Goal: Information Seeking & Learning: Learn about a topic

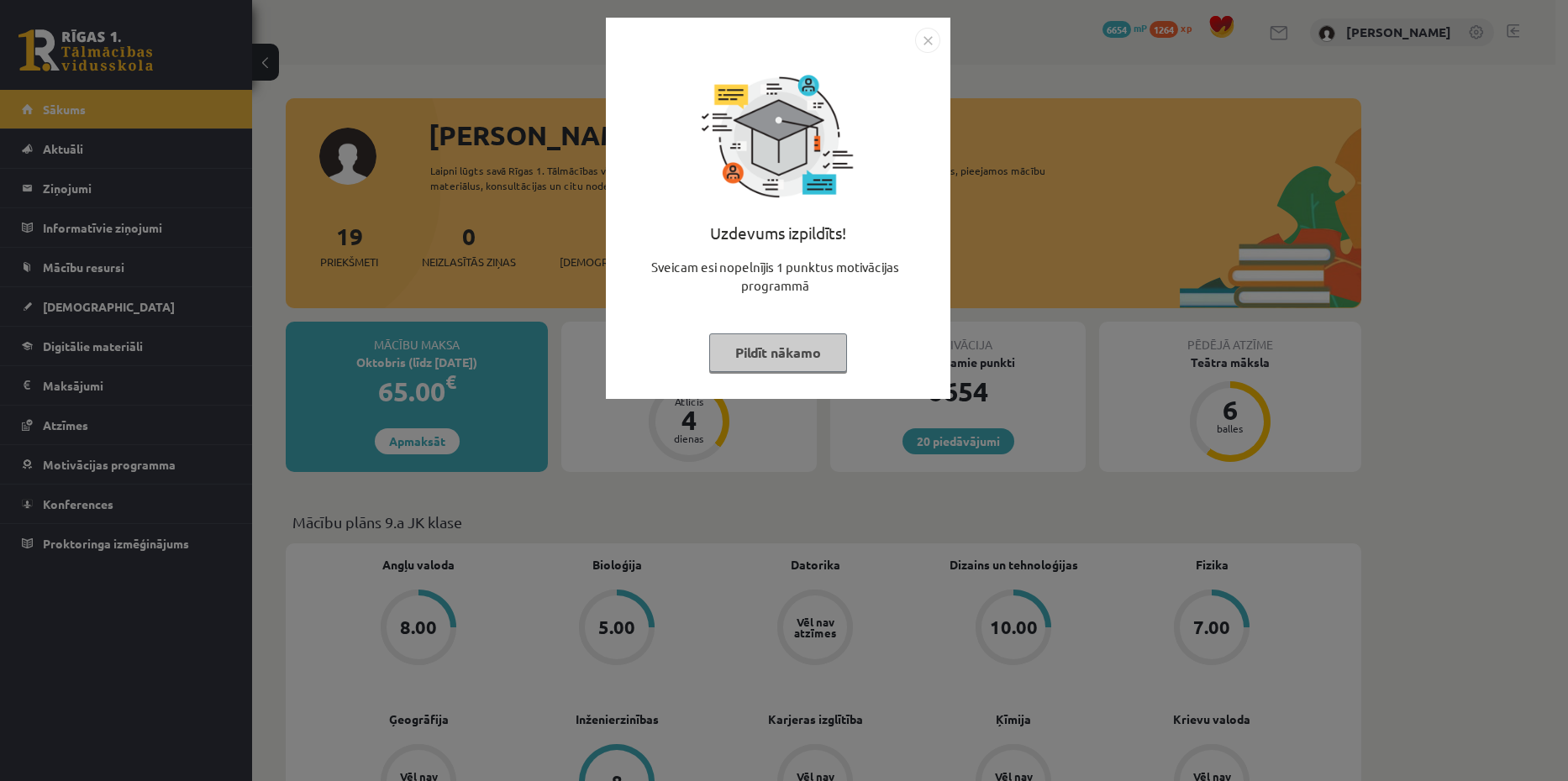
click at [932, 47] on img "Close" at bounding box center [928, 41] width 25 height 25
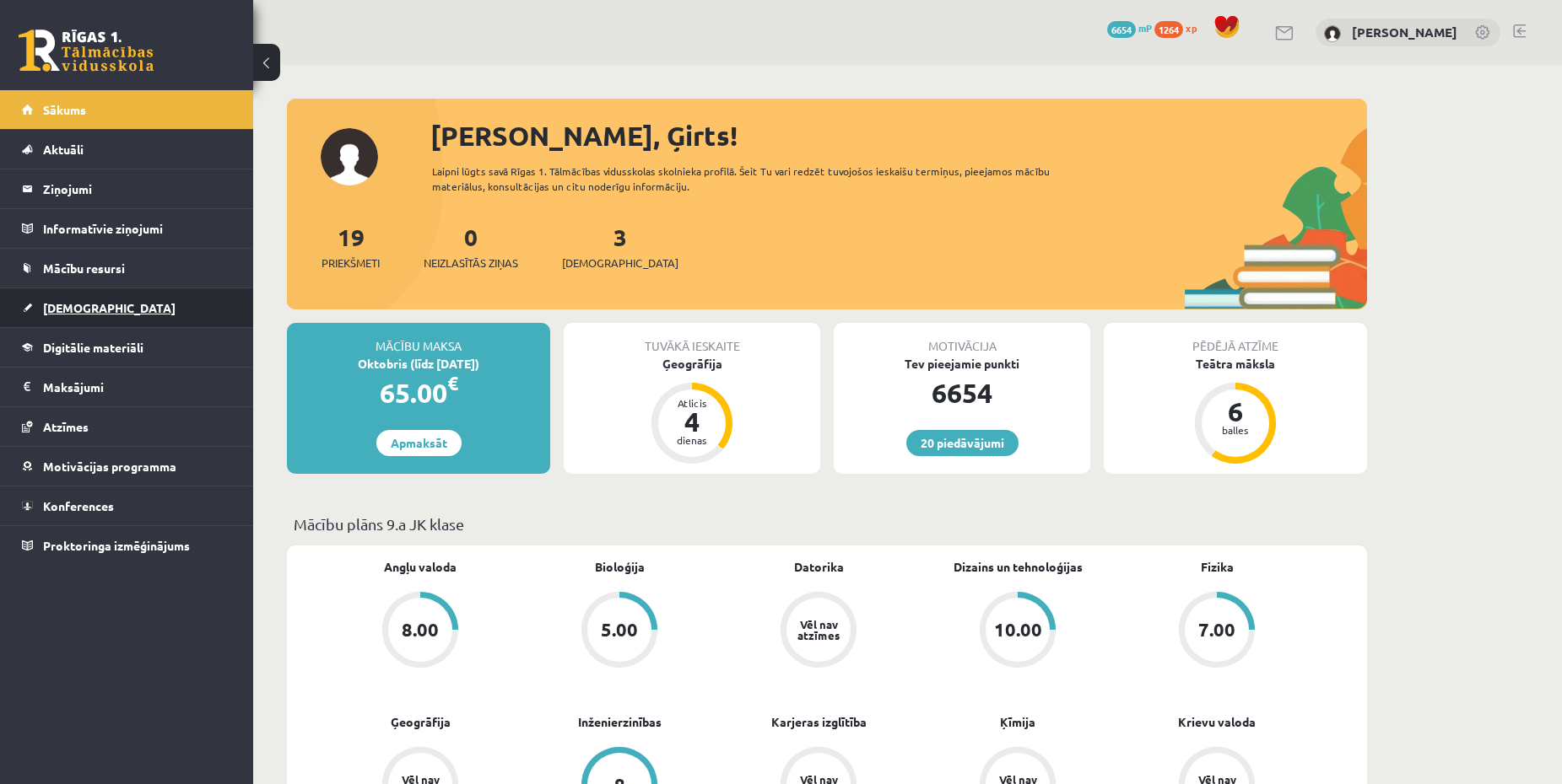
click at [157, 305] on link "[DEMOGRAPHIC_DATA]" at bounding box center [127, 308] width 211 height 39
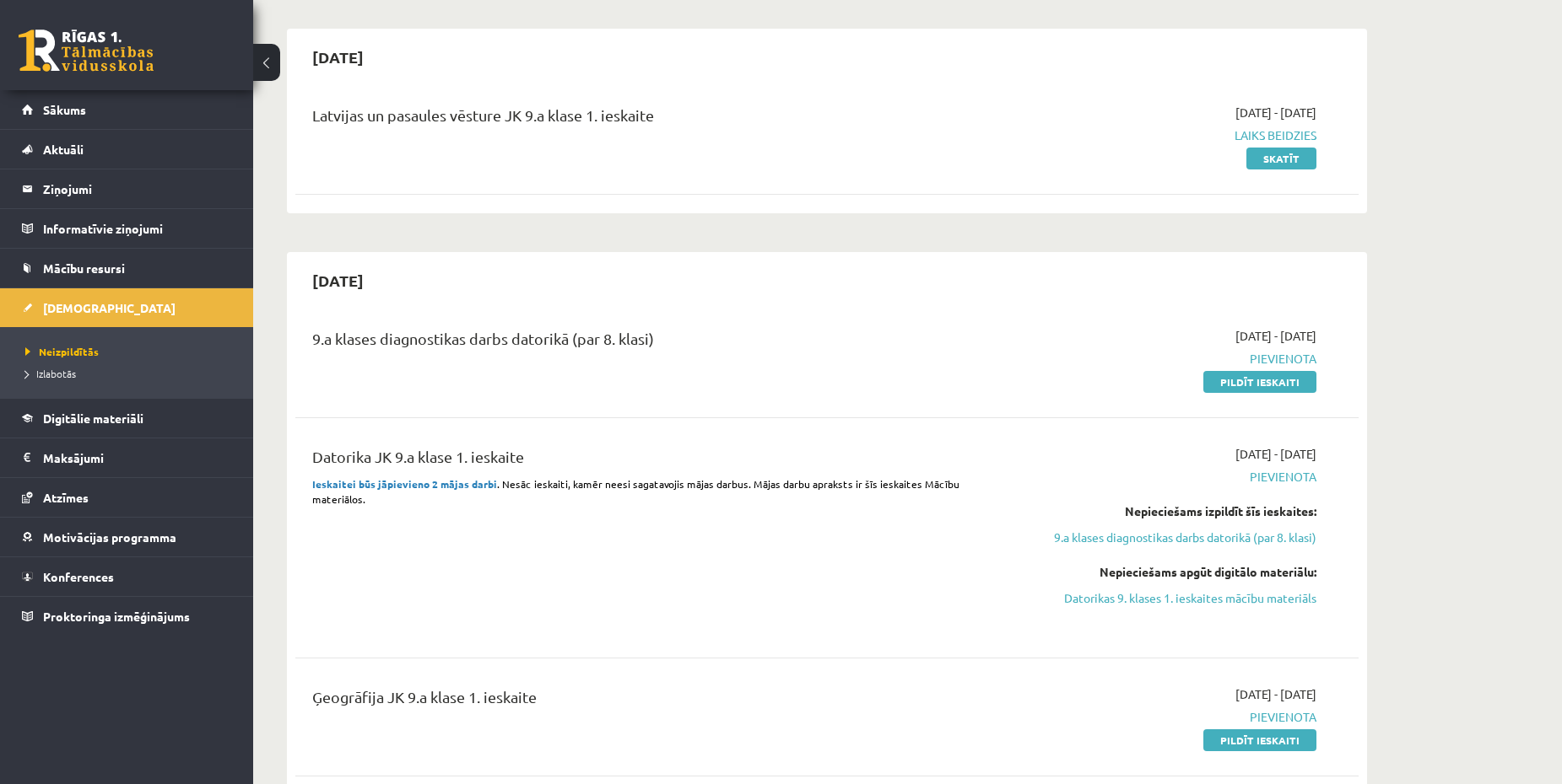
scroll to position [169, 0]
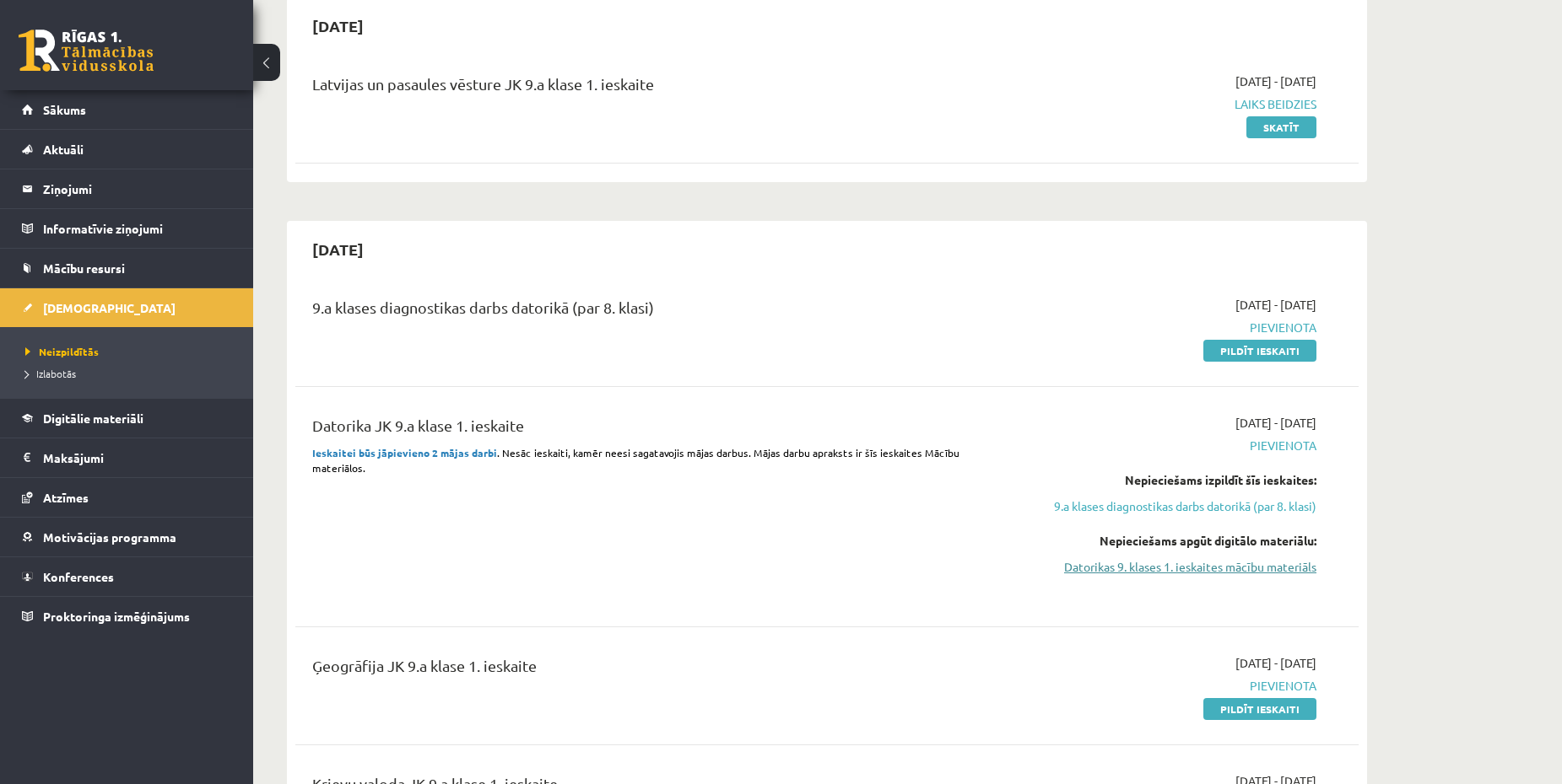
click at [1214, 570] on link "Datorikas 9. klases 1. ieskaites mācību materiāls" at bounding box center [1157, 567] width 318 height 18
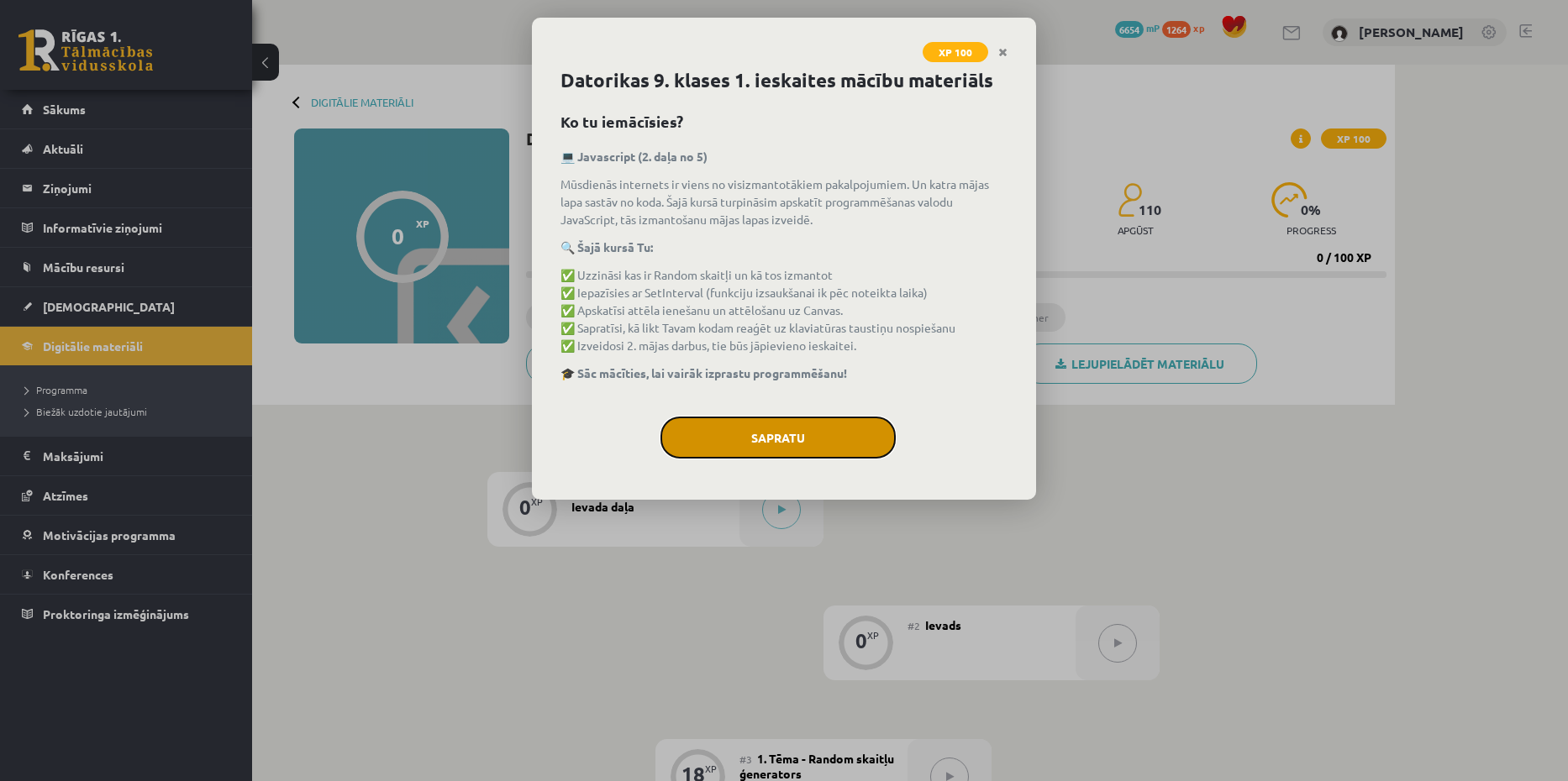
click at [819, 434] on button "Sapratu" at bounding box center [778, 438] width 235 height 42
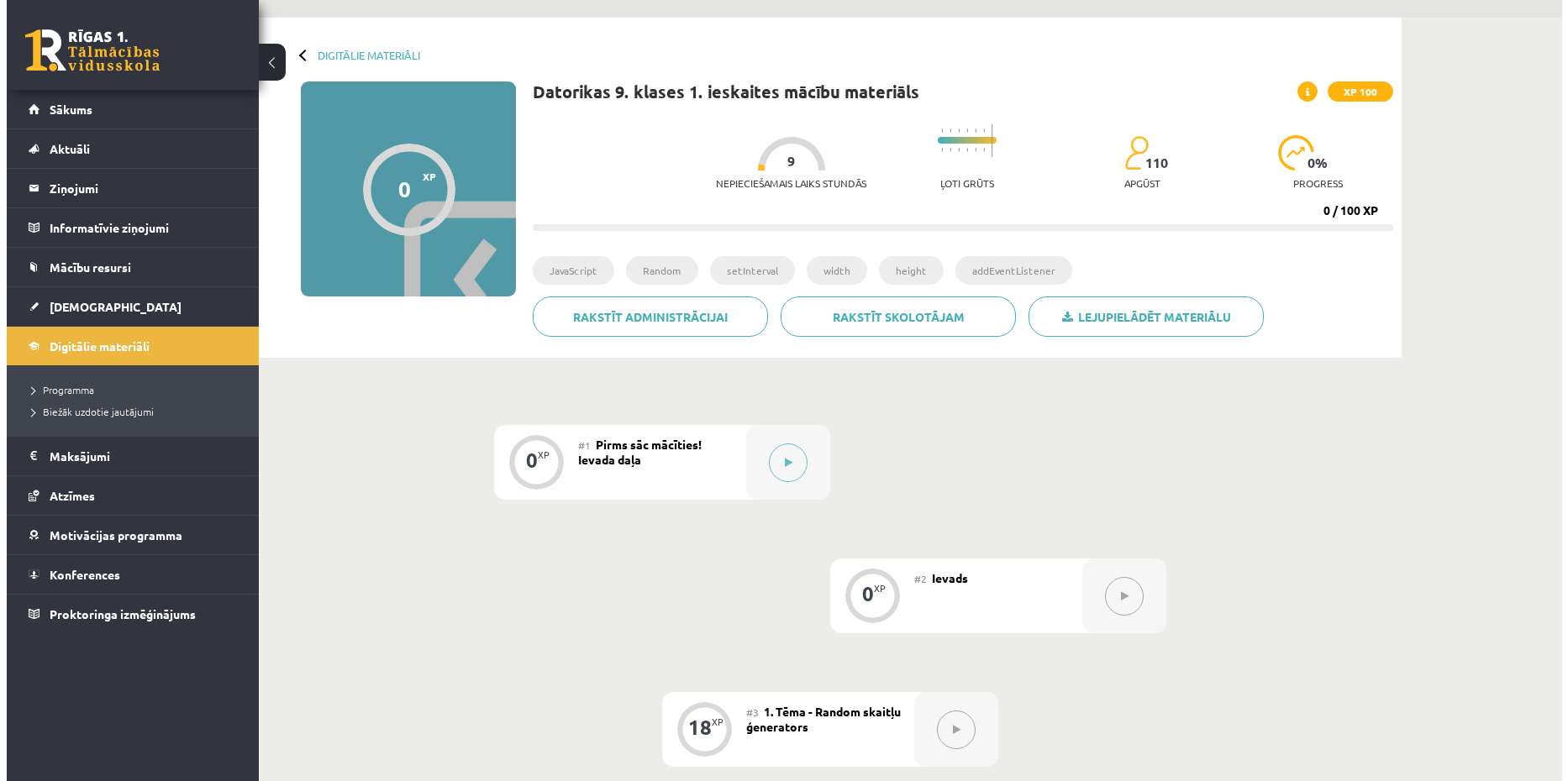
scroll to position [84, 0]
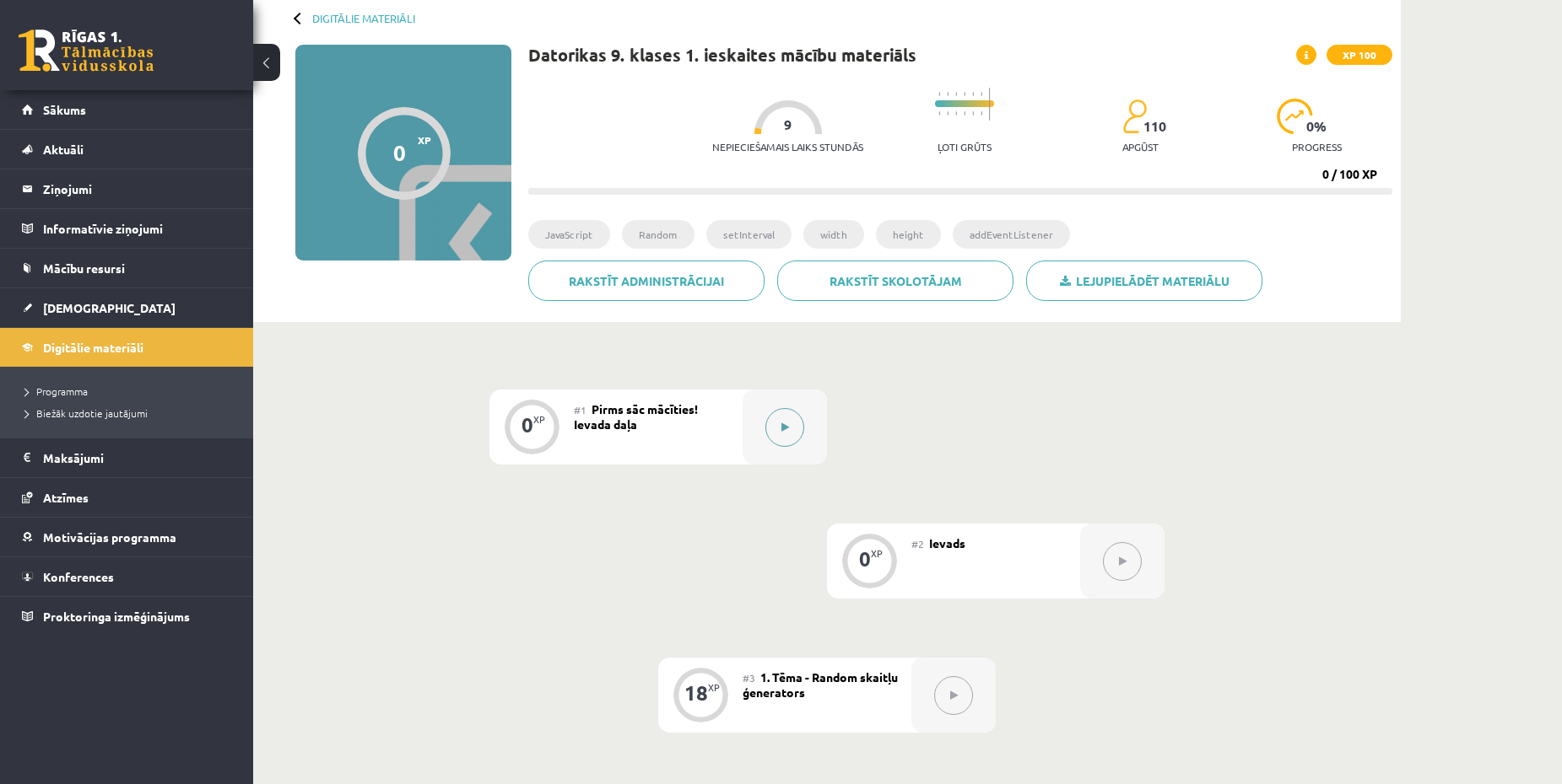
click at [786, 431] on icon at bounding box center [784, 428] width 8 height 10
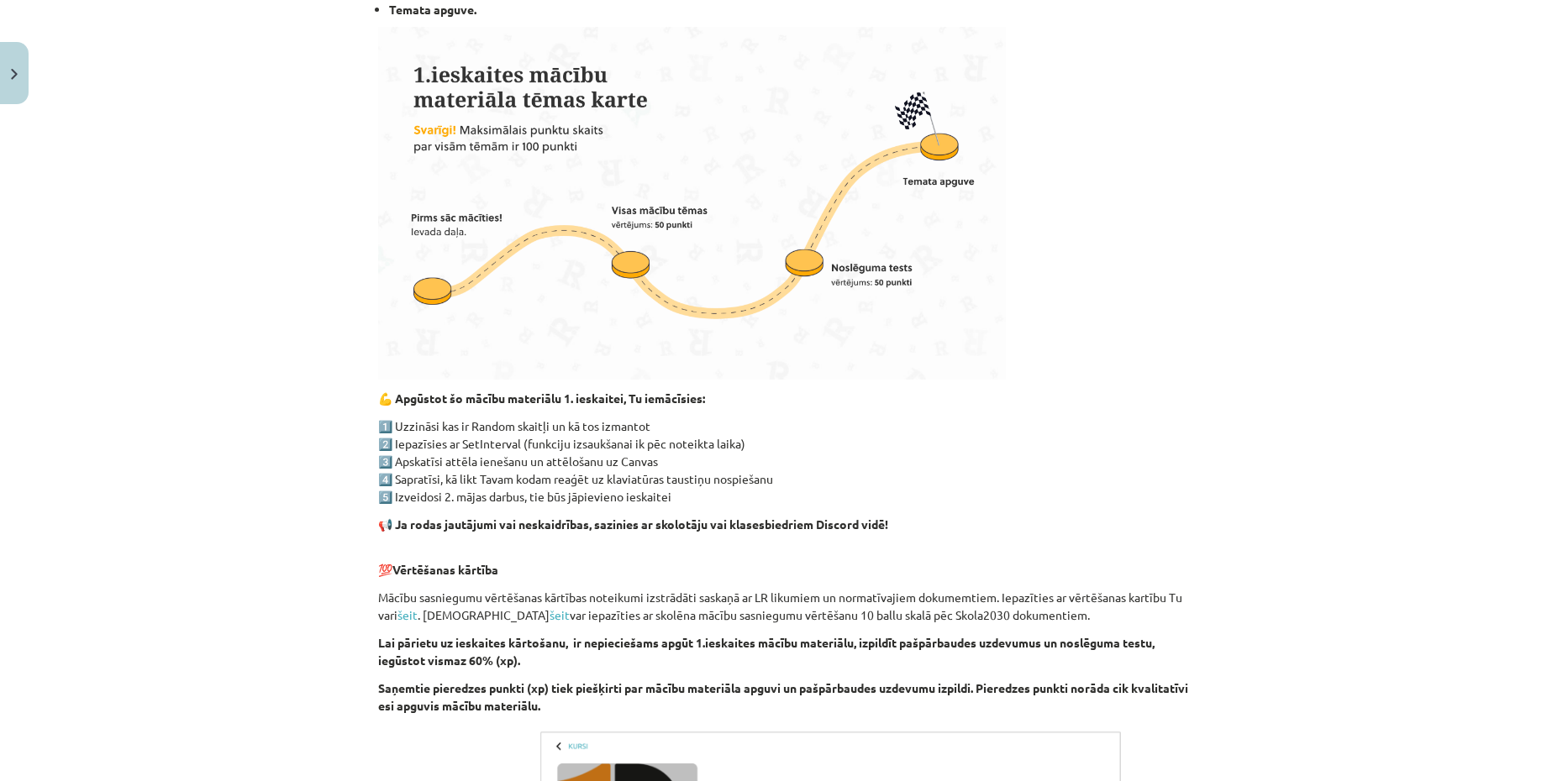
scroll to position [903, 0]
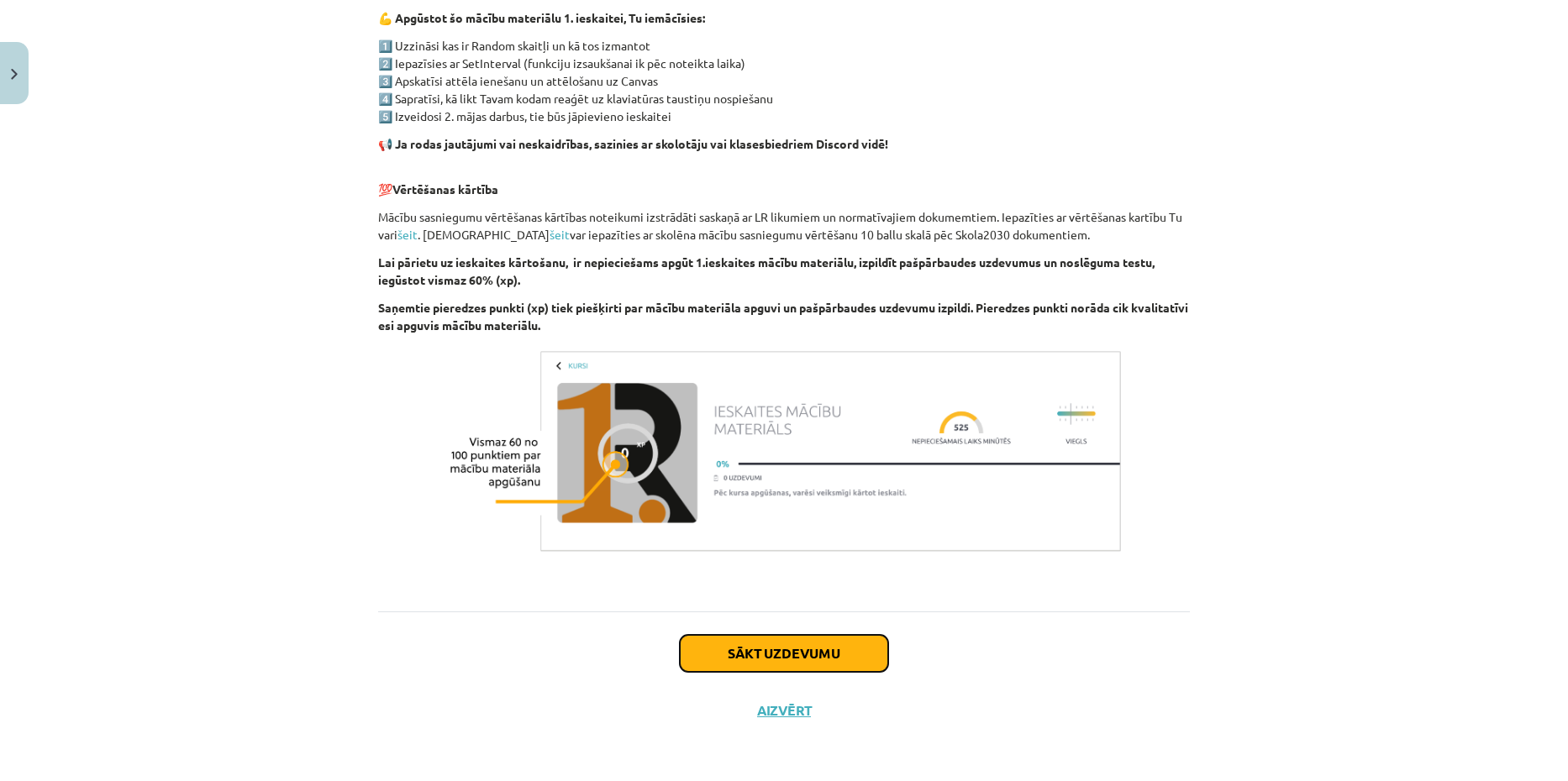
click at [815, 655] on button "Sākt uzdevumu" at bounding box center [784, 654] width 209 height 37
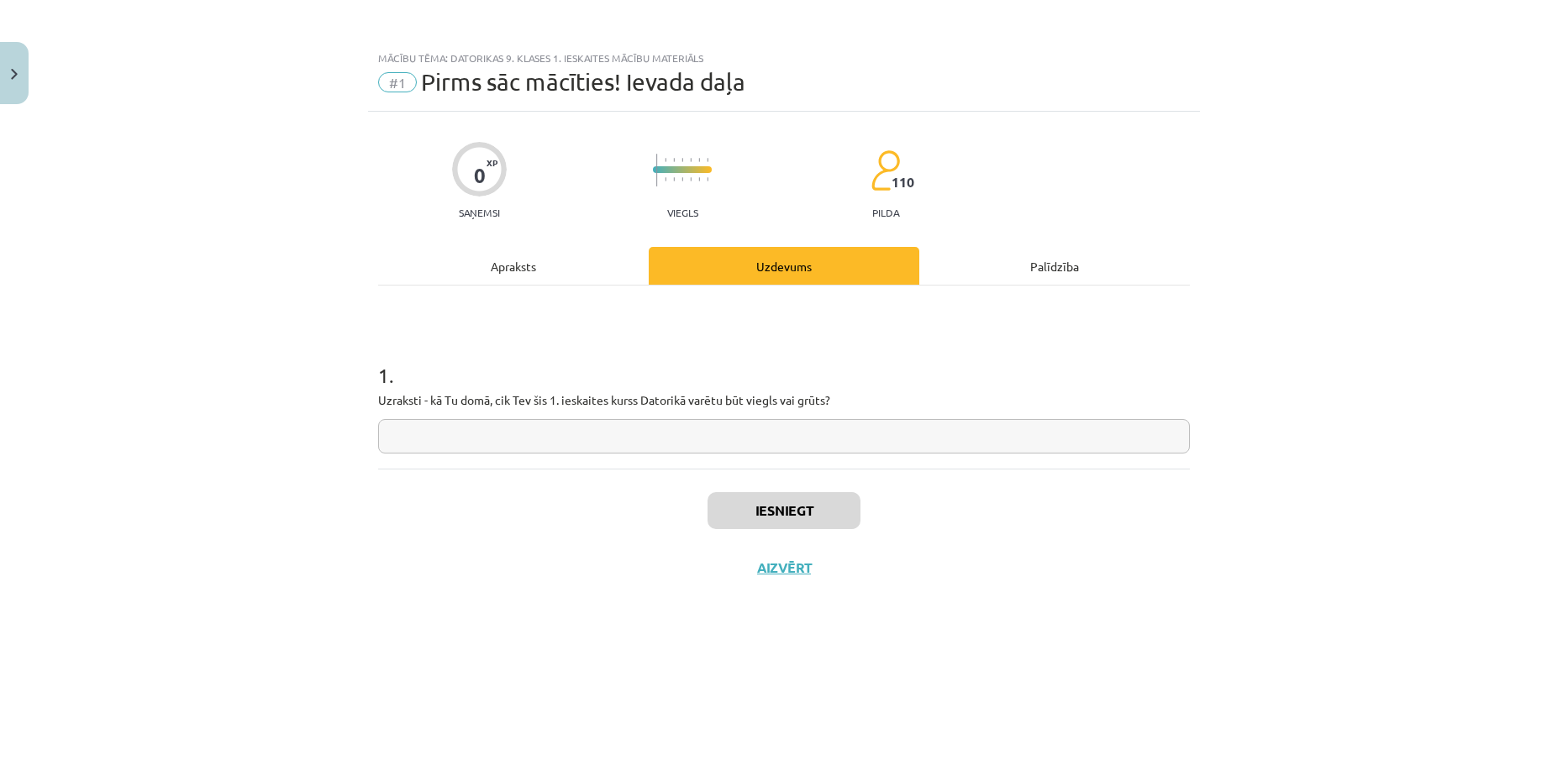
click at [570, 419] on input "text" at bounding box center [784, 436] width 811 height 35
type input "**********"
click at [751, 514] on button "Iesniegt" at bounding box center [784, 511] width 153 height 37
click at [822, 582] on button "Nākamā nodarbība" at bounding box center [784, 579] width 165 height 39
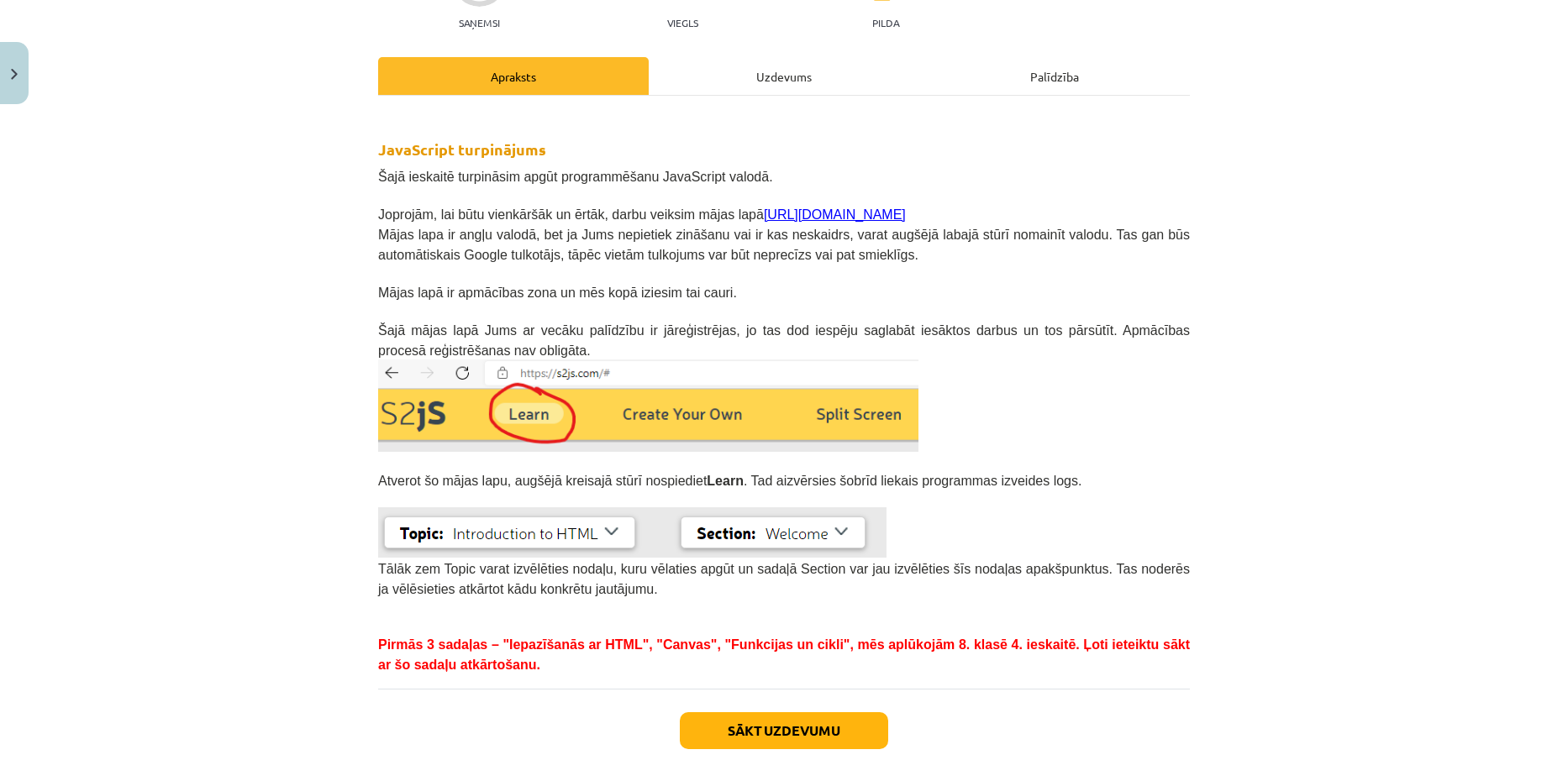
scroll to position [183, 0]
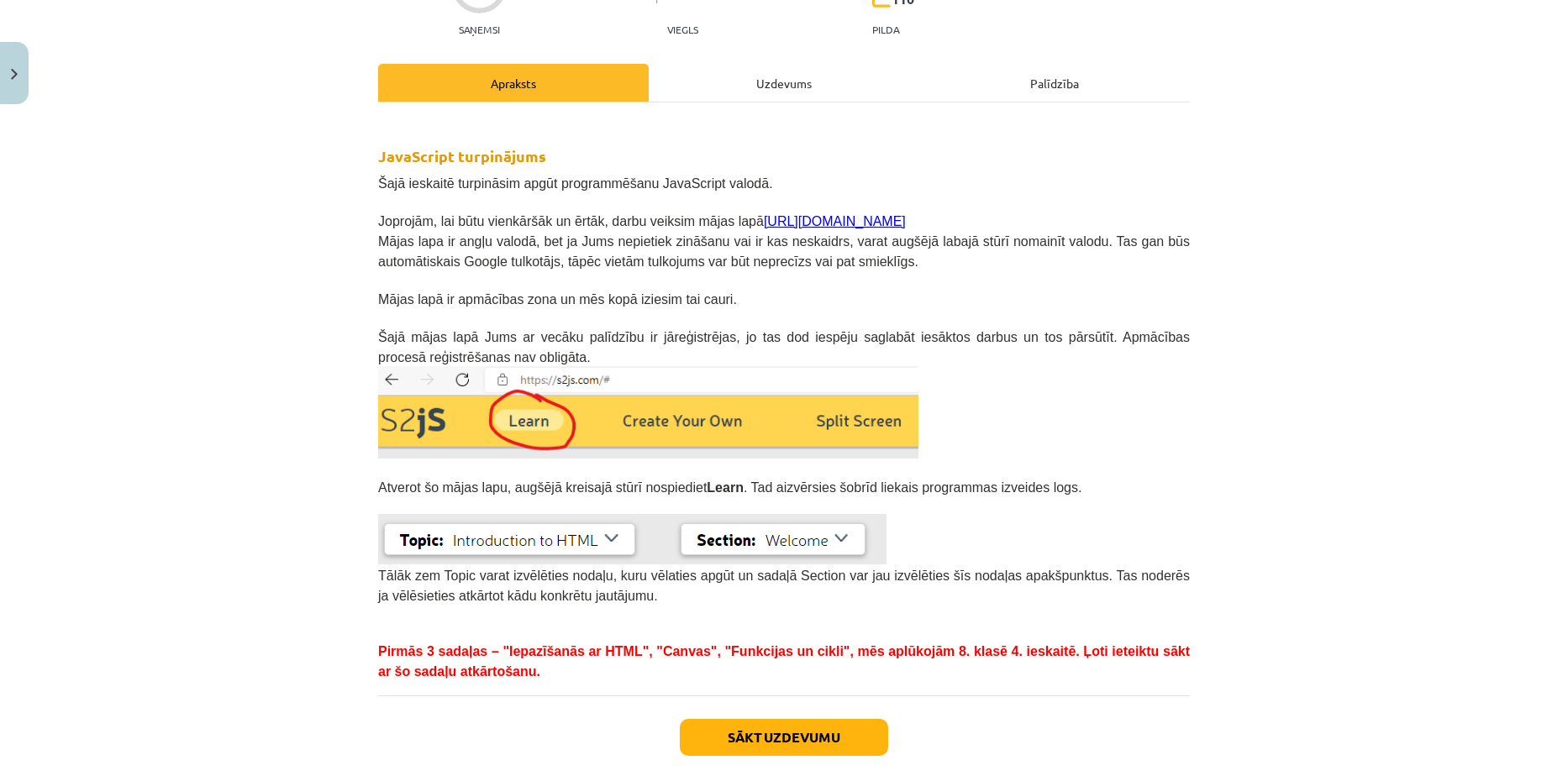
click at [795, 97] on div "Uzdevums" at bounding box center [784, 83] width 270 height 38
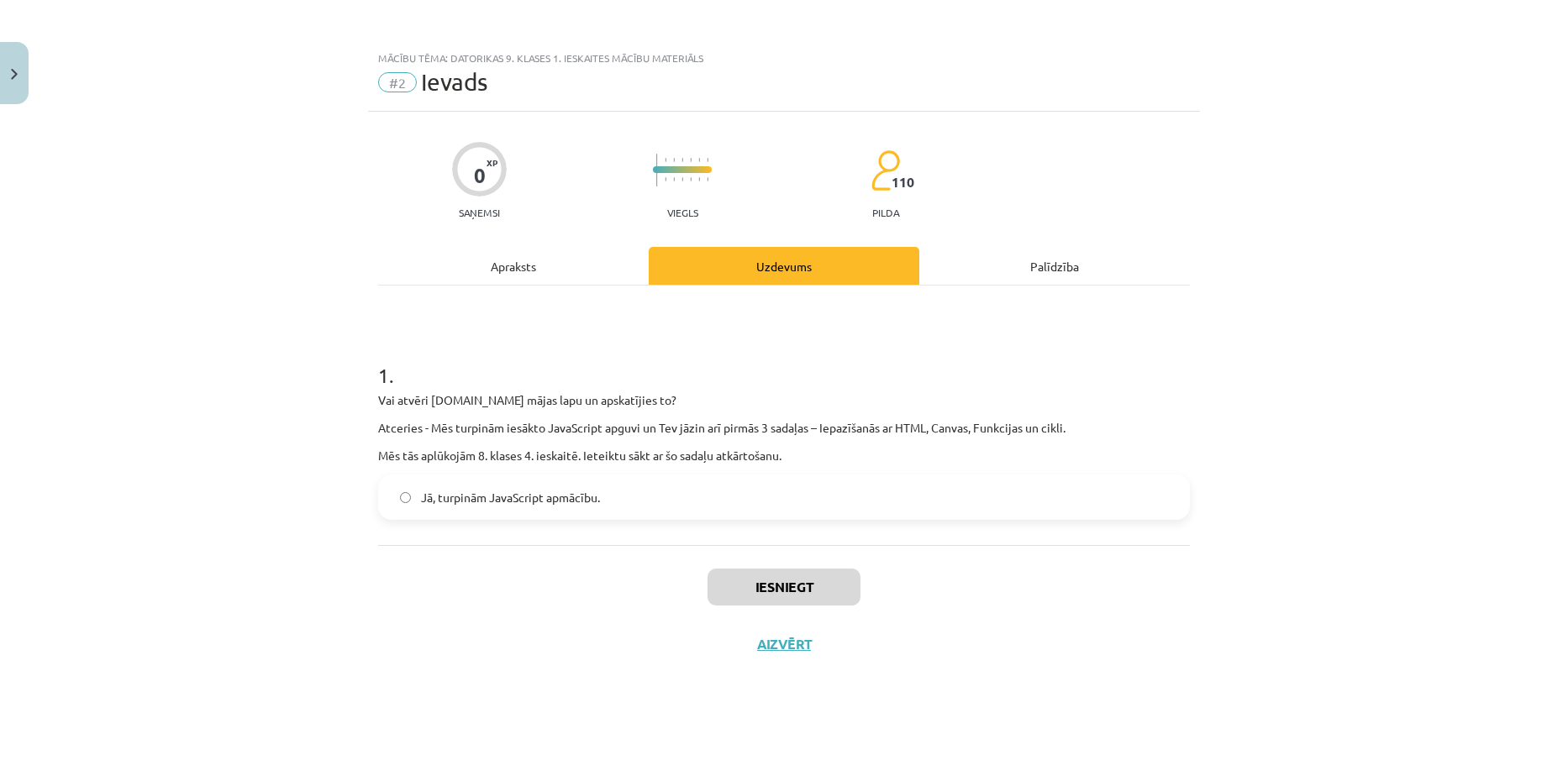
click at [511, 276] on div "Apraksts" at bounding box center [513, 265] width 270 height 38
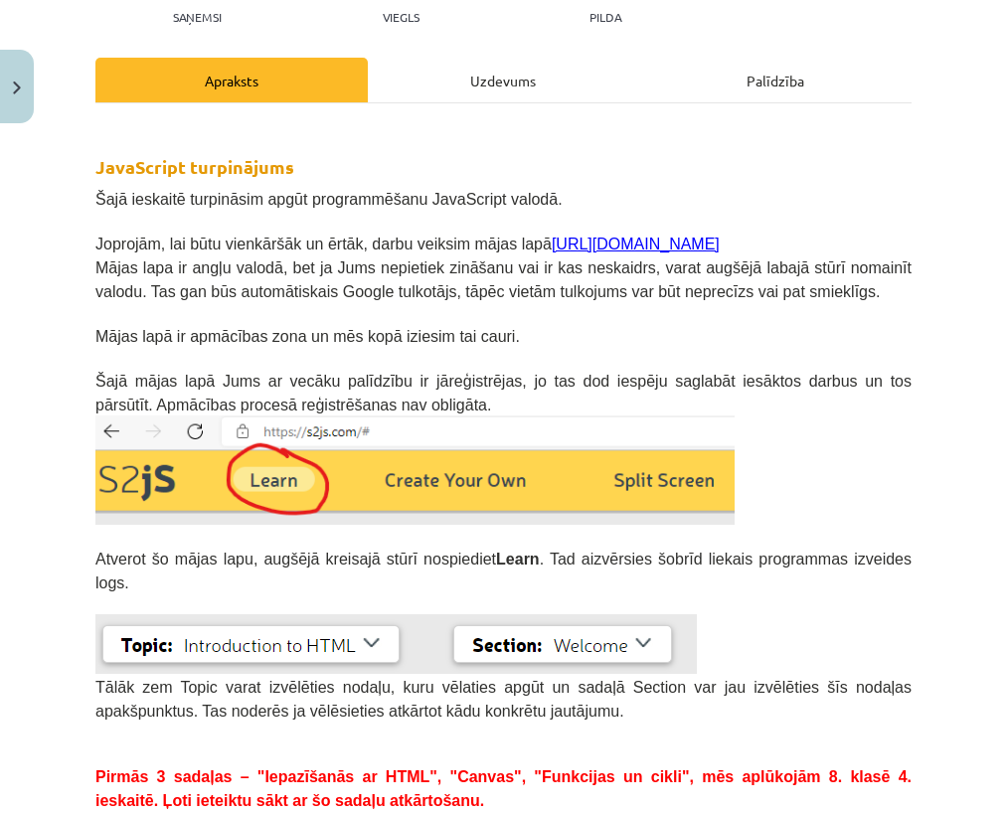
scroll to position [298, 0]
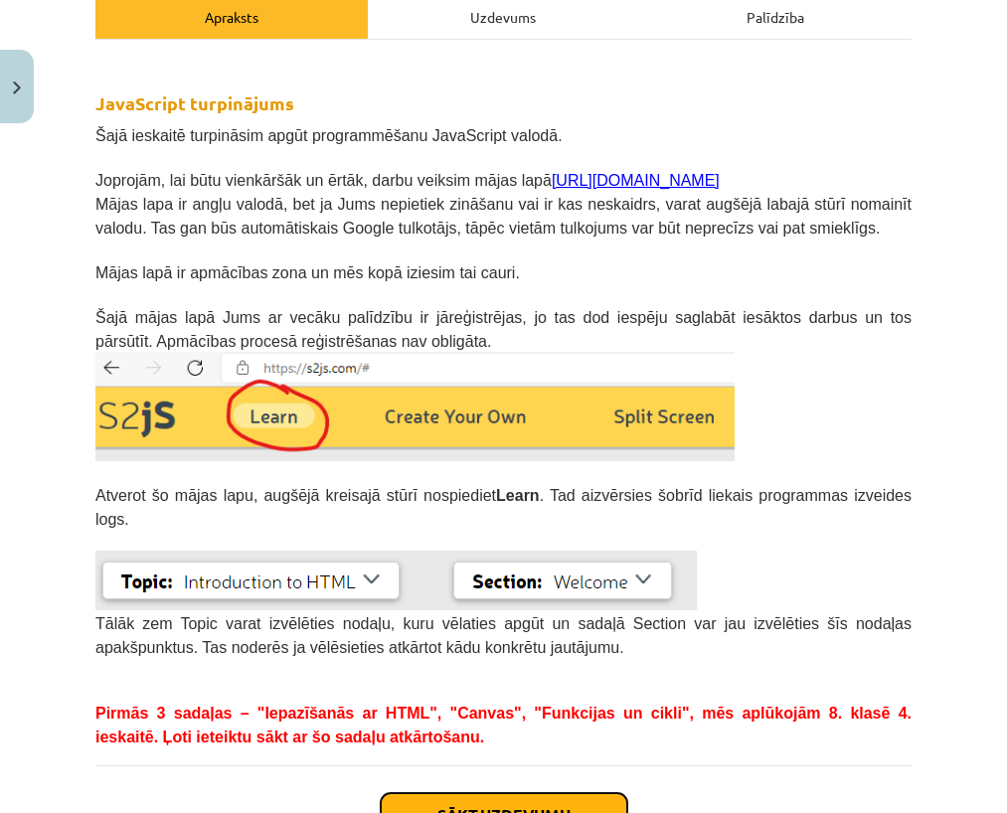
click at [561, 793] on button "Sākt uzdevumu" at bounding box center [504, 815] width 247 height 44
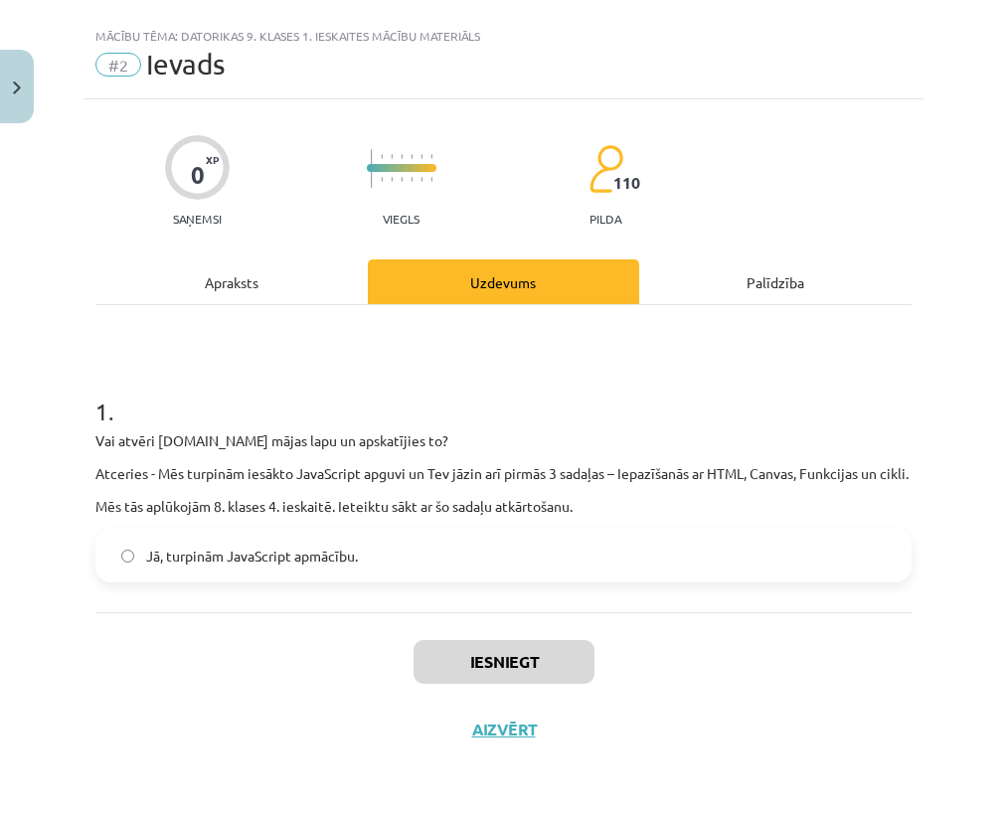
scroll to position [50, 0]
click at [184, 556] on span "Jā, turpinām JavaScript apmācību." at bounding box center [252, 556] width 212 height 21
click at [515, 666] on button "Iesniegt" at bounding box center [504, 662] width 181 height 44
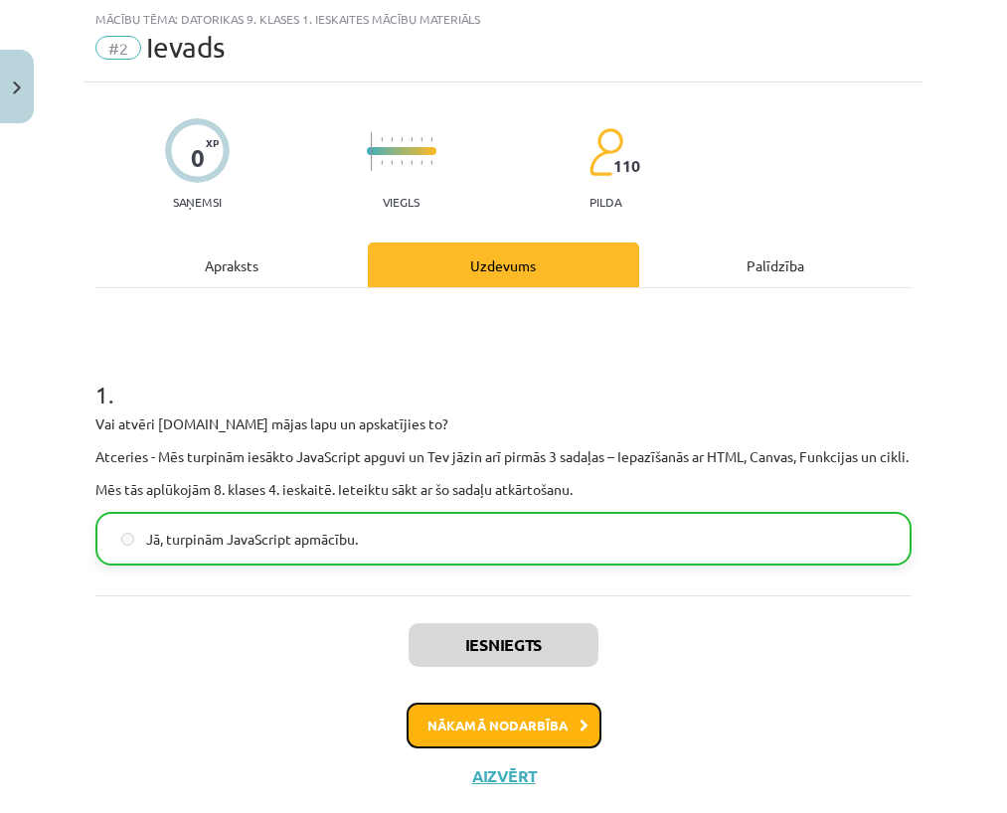
click at [532, 749] on button "Nākamā nodarbība" at bounding box center [504, 726] width 195 height 46
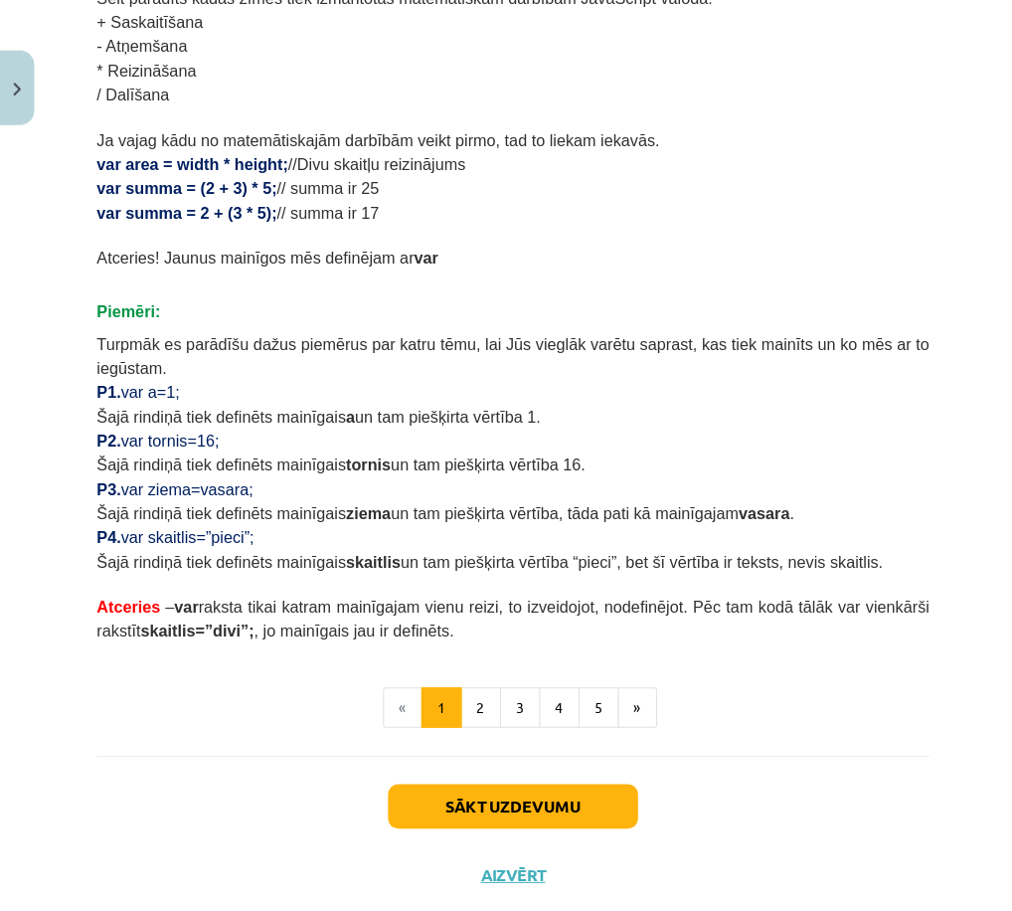
scroll to position [1032, 0]
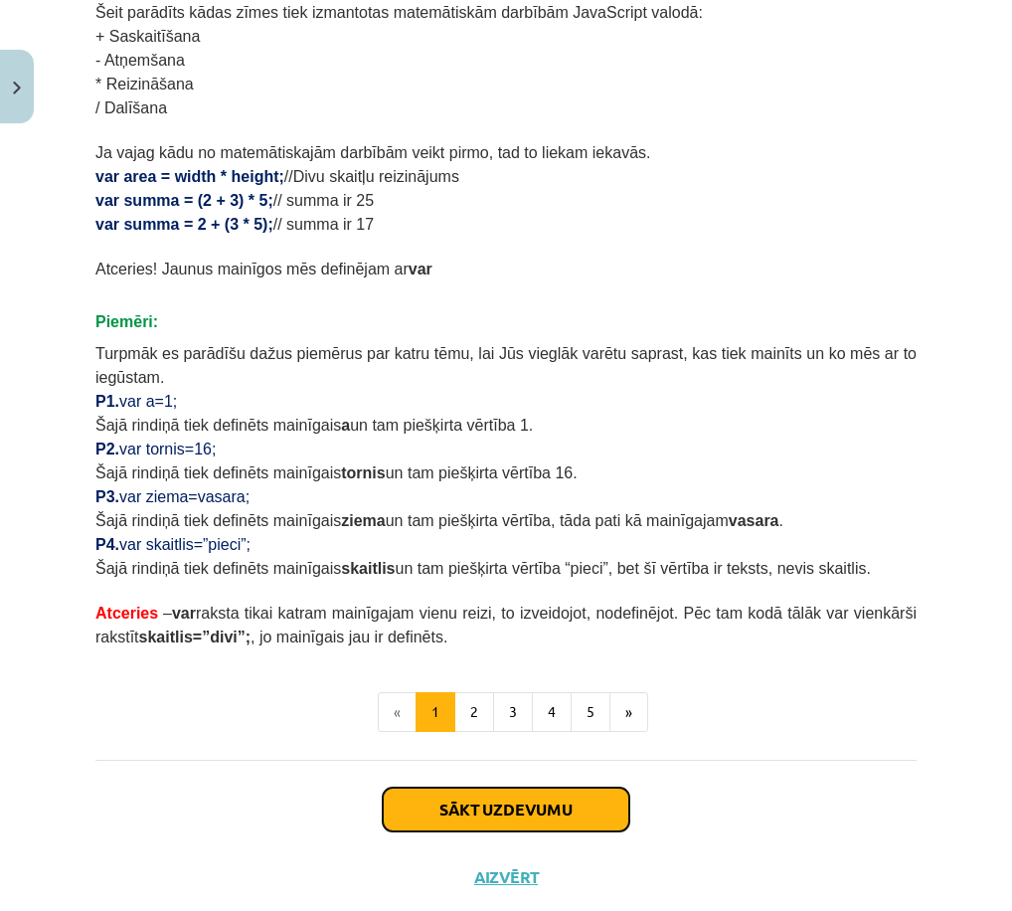
click at [585, 787] on button "Sākt uzdevumu" at bounding box center [506, 809] width 247 height 44
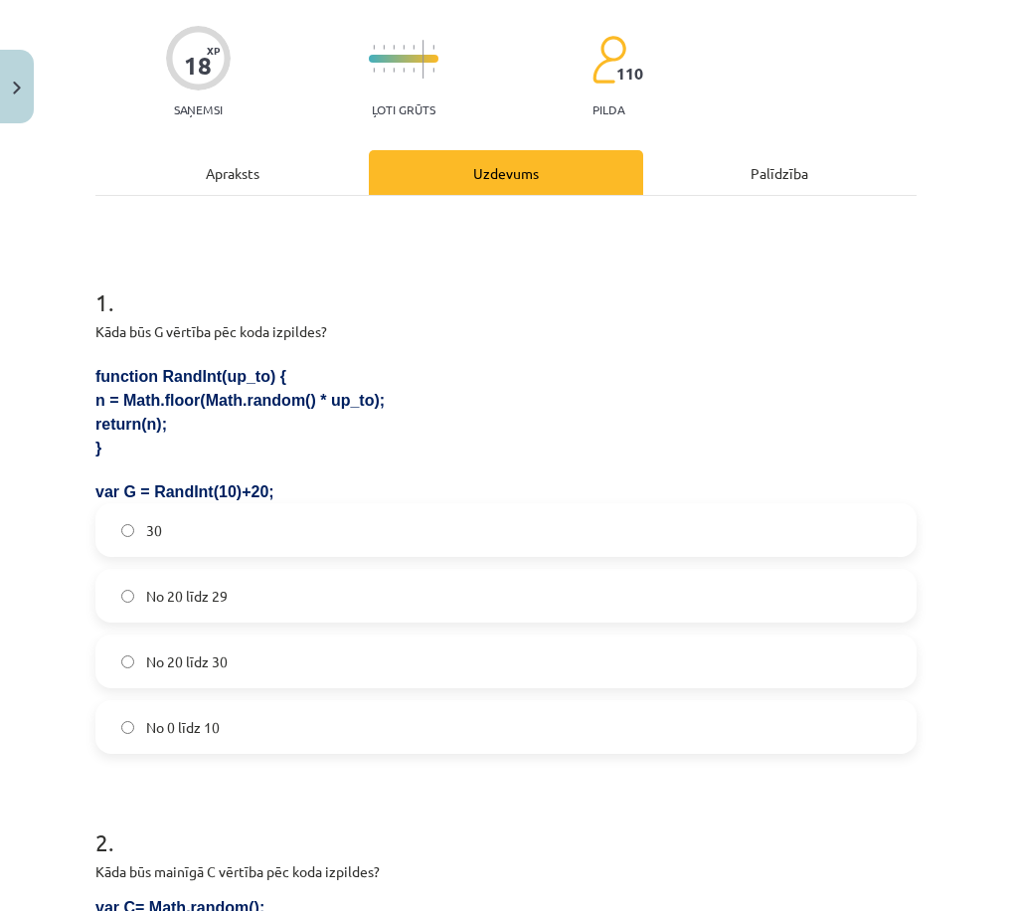
scroll to position [149, 0]
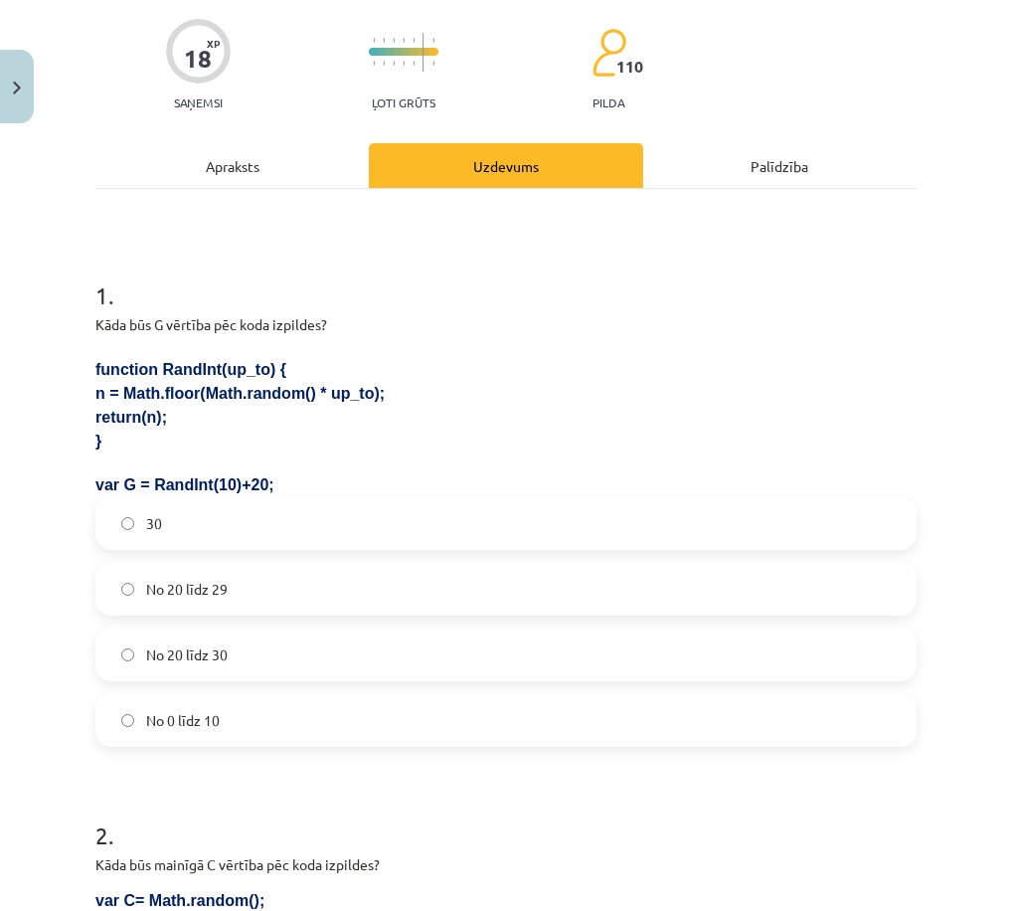
drag, startPoint x: 98, startPoint y: 368, endPoint x: 251, endPoint y: 417, distance: 159.7
click at [251, 417] on div "Kāda būs G vērtība pēc koda izpildes? function RandInt(up_to) { n = Math.floor(…" at bounding box center [505, 405] width 821 height 182
click at [78, 356] on div "Mācību tēma: Datorikas 9. klases 1. ieskaites mācību materiāls #3 1. Tēma - Ran…" at bounding box center [506, 455] width 1012 height 911
click at [121, 392] on span "n = Math.floor(Math.random() * up_to);" at bounding box center [239, 393] width 289 height 17
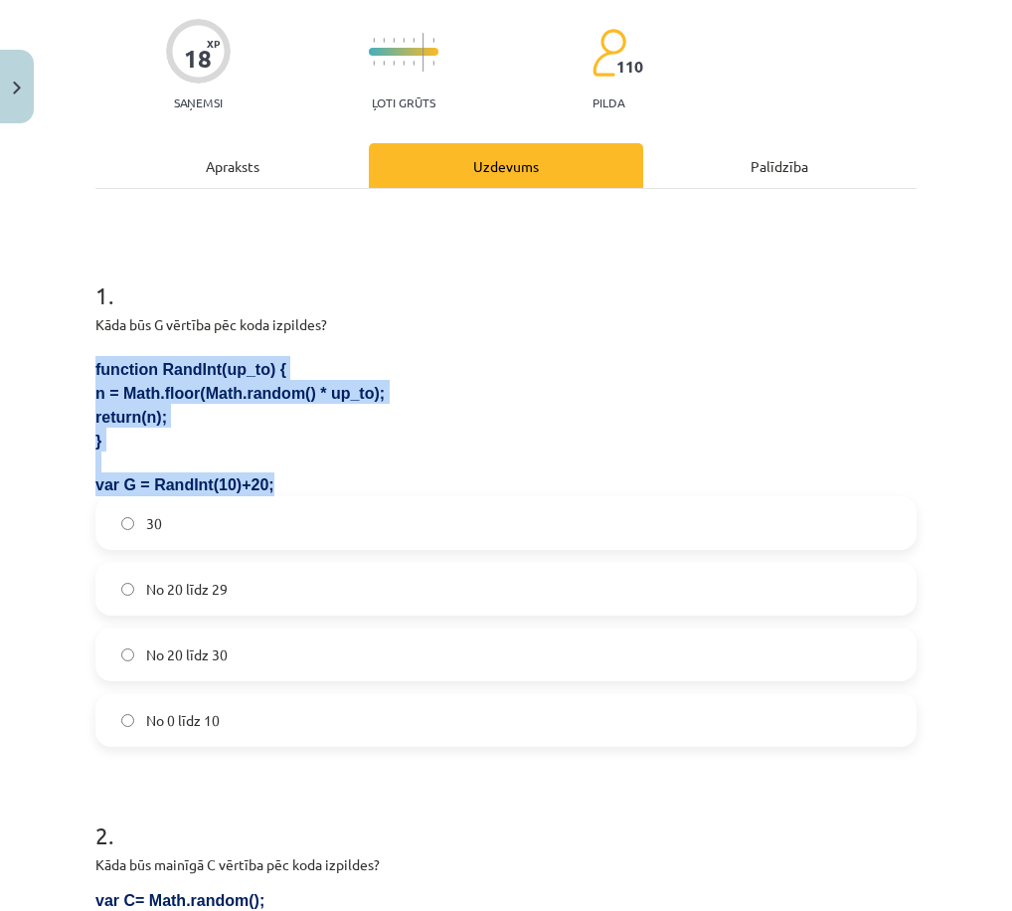
drag, startPoint x: 96, startPoint y: 370, endPoint x: 250, endPoint y: 478, distance: 187.5
click at [250, 482] on div "Kāda būs G vērtība pēc koda izpildes? function RandInt(up_to) { n = Math.floor(…" at bounding box center [505, 405] width 821 height 182
copy div "function RandInt(up_to) { n = Math.floor(Math.random() * up_to); return(n); } v…"
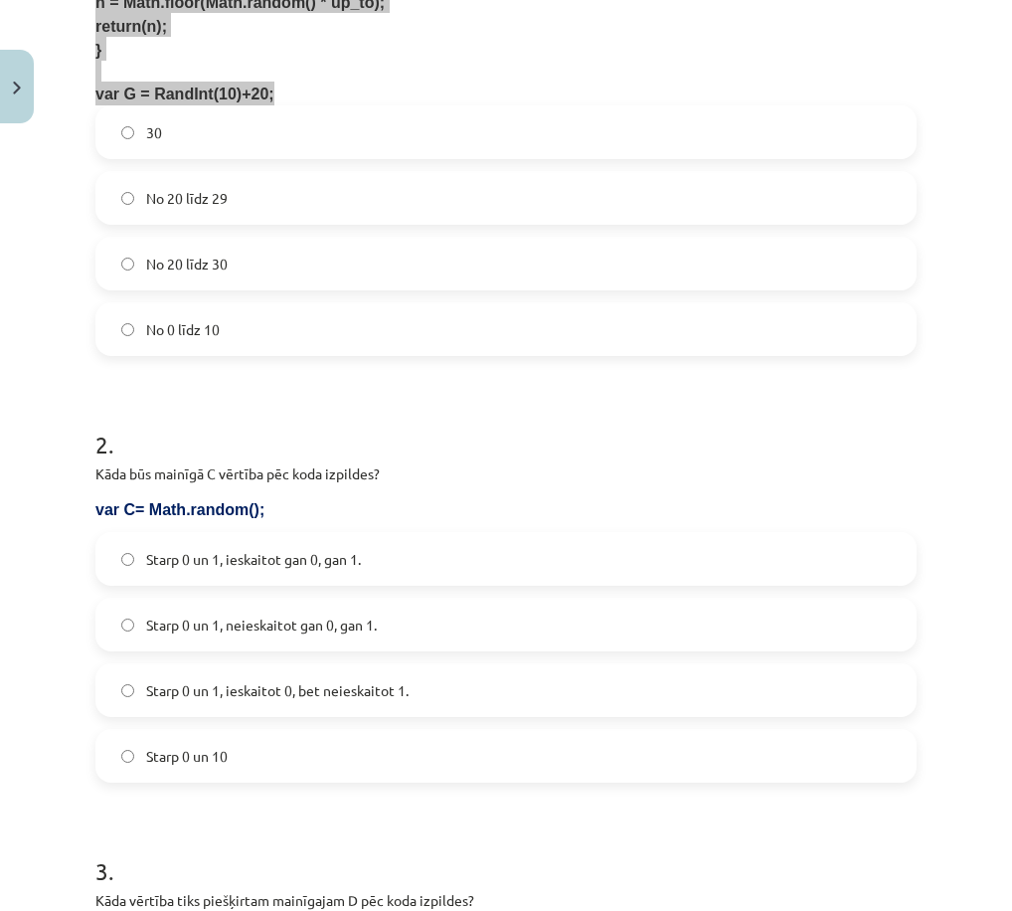
scroll to position [547, 0]
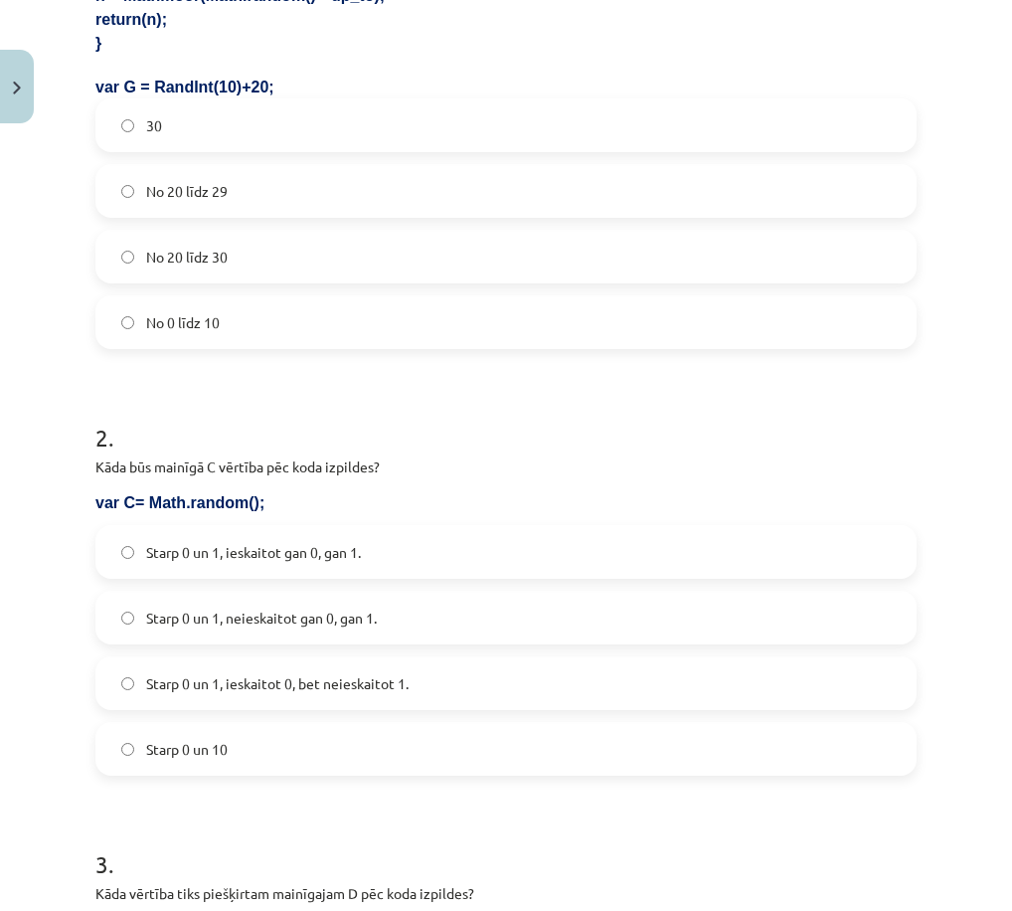
click at [395, 691] on span "Starp 0 un 1, ieskaitot 0, bet neieskaitot 1." at bounding box center [277, 683] width 262 height 21
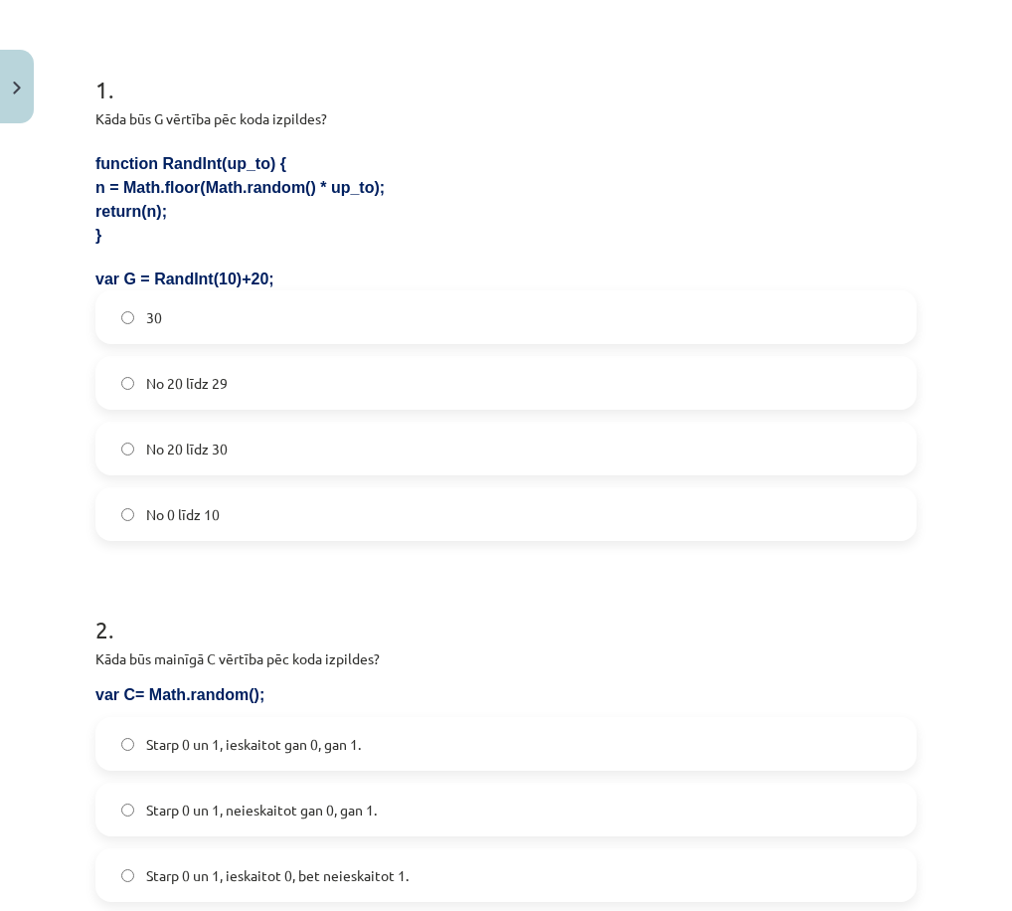
scroll to position [348, 0]
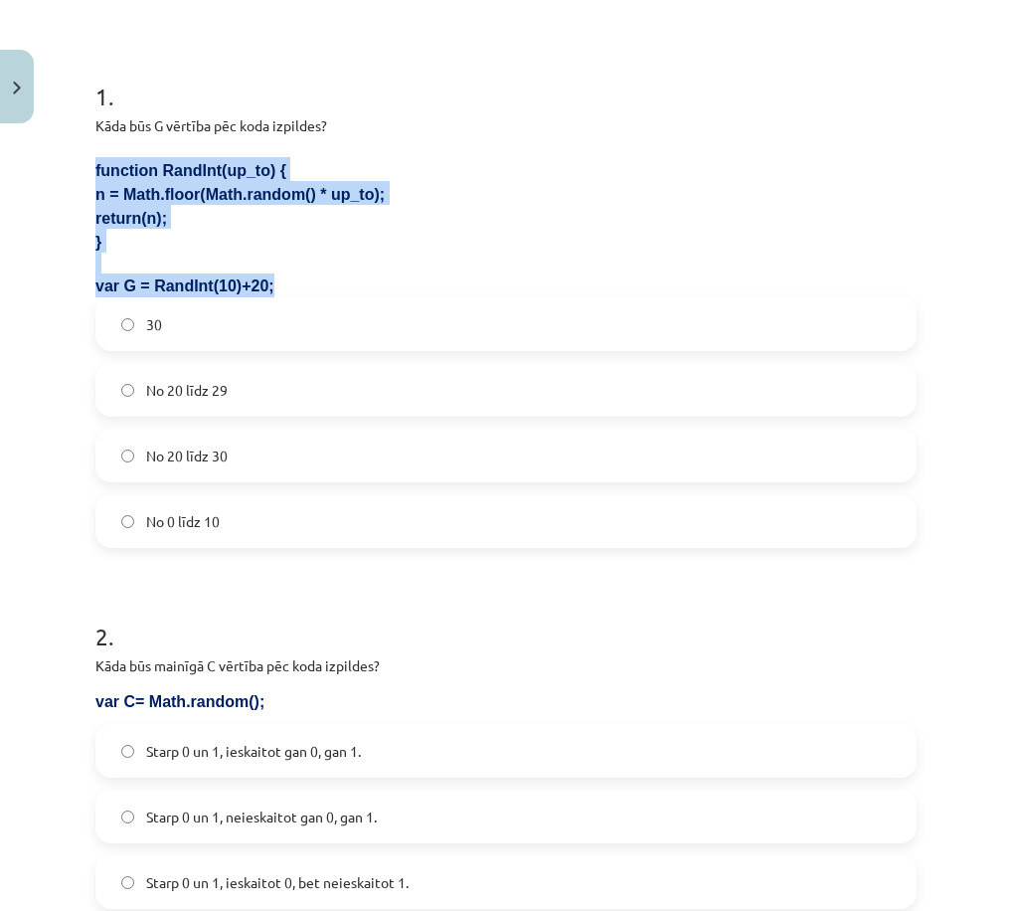
drag, startPoint x: 93, startPoint y: 168, endPoint x: 225, endPoint y: 267, distance: 164.6
copy div "function RandInt(up_to) { n = Math.floor(Math.random() * up_to); return(n); } v…"
